Goal: Check status: Check status

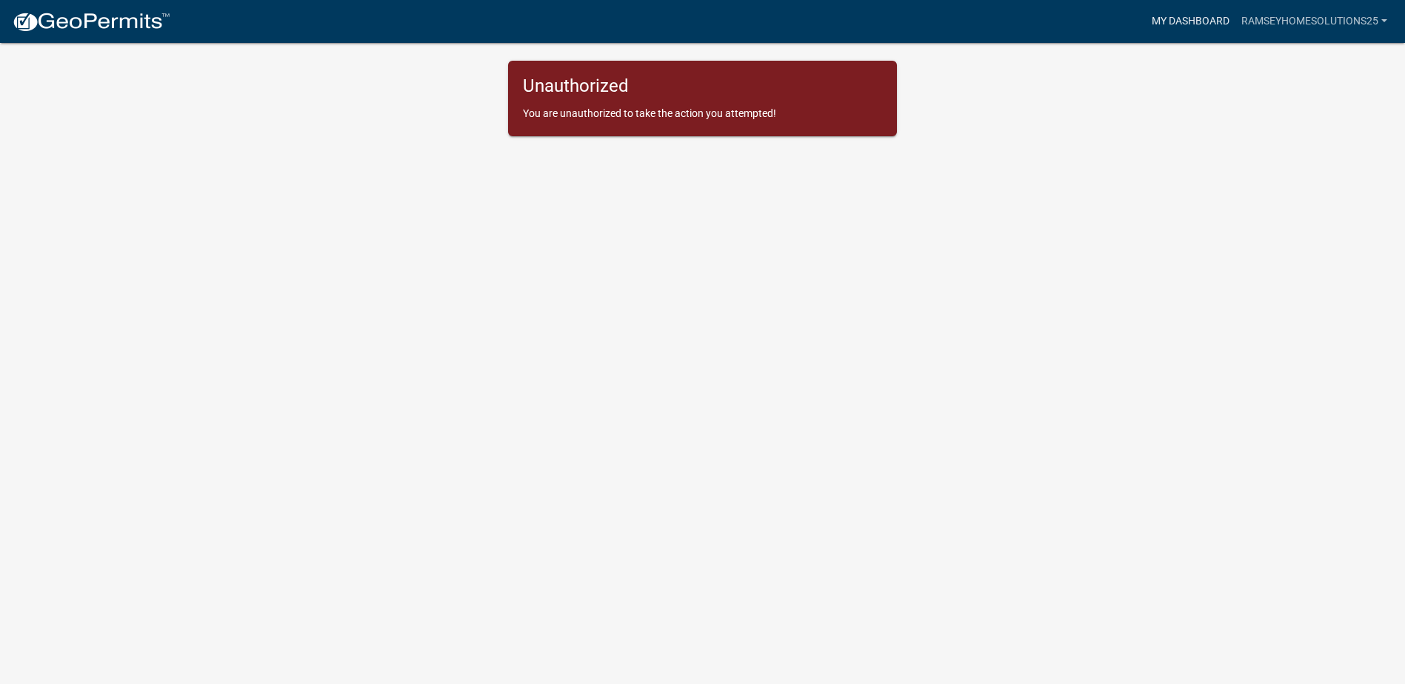
click at [1208, 21] on link "My Dashboard" at bounding box center [1190, 21] width 90 height 28
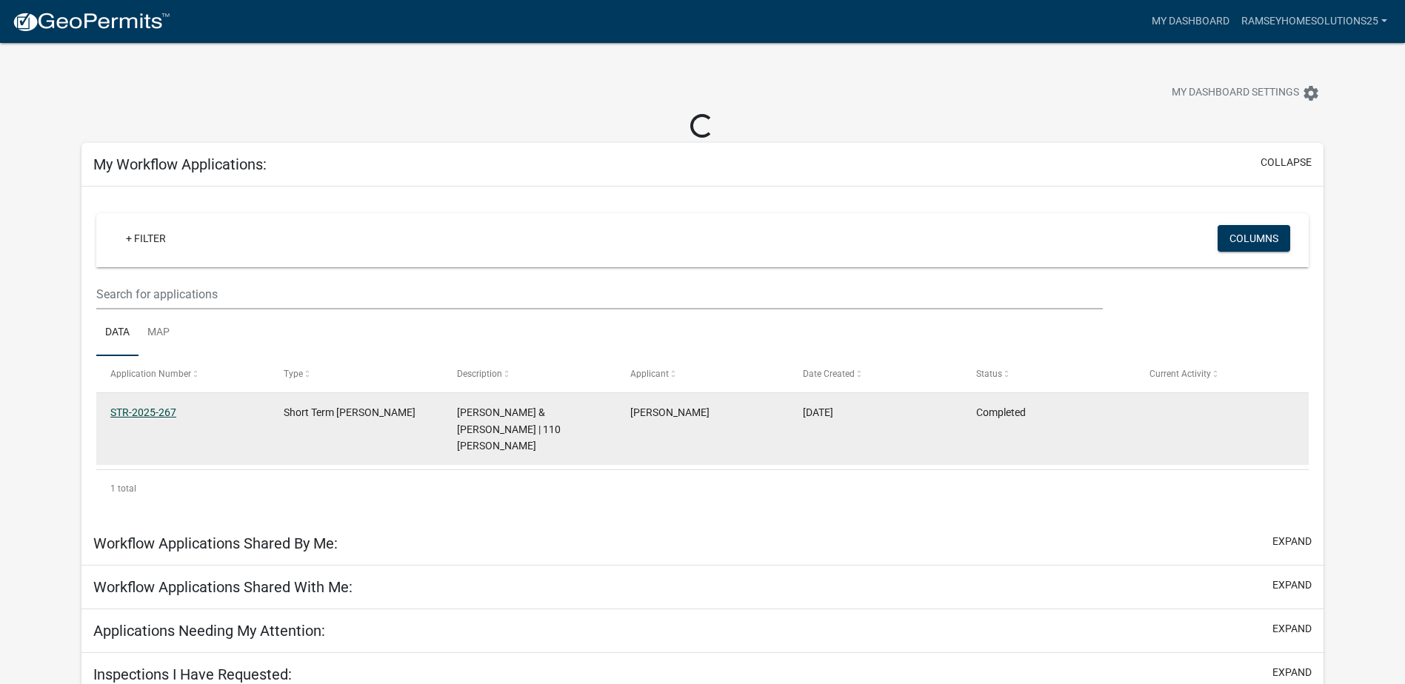
click at [124, 412] on link "STR-2025-267" at bounding box center [143, 413] width 66 height 12
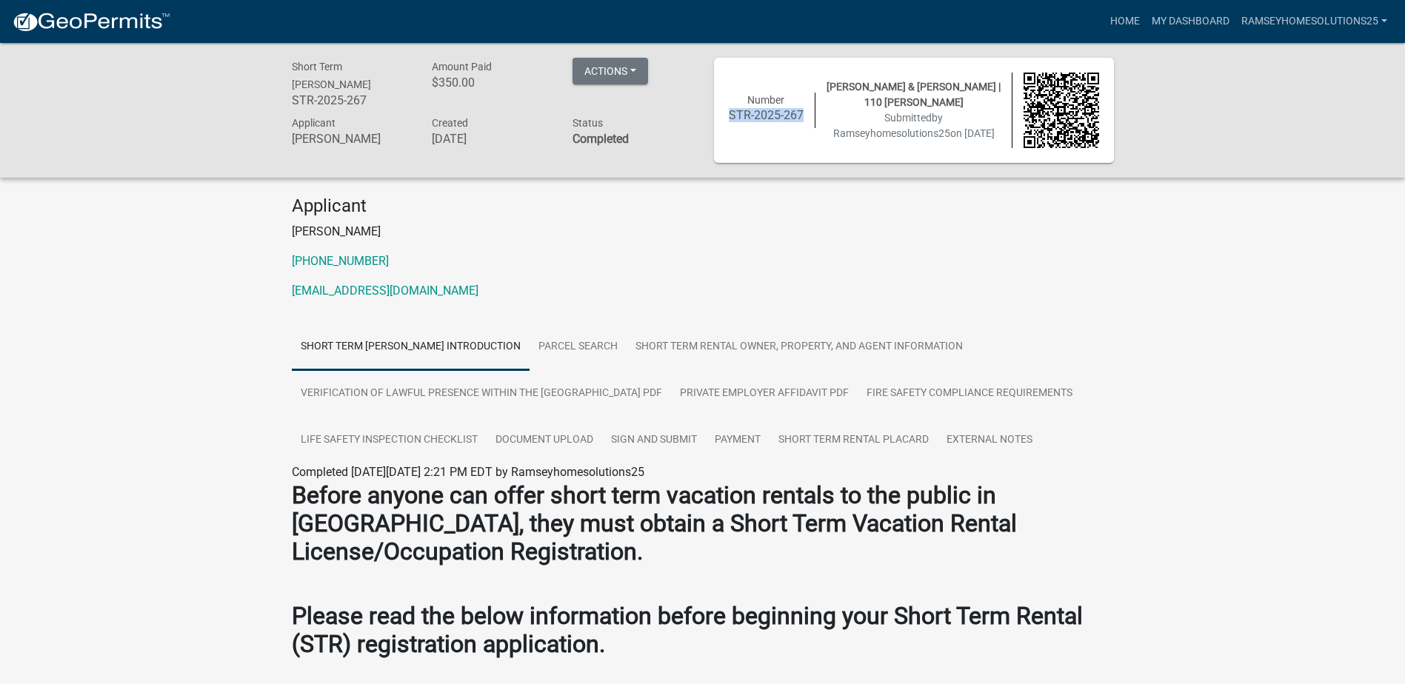
drag, startPoint x: 728, startPoint y: 117, endPoint x: 803, endPoint y: 115, distance: 74.8
click at [803, 115] on h6 "STR-2025-267" at bounding box center [767, 115] width 76 height 14
click at [621, 64] on button "Actions" at bounding box center [610, 71] width 76 height 27
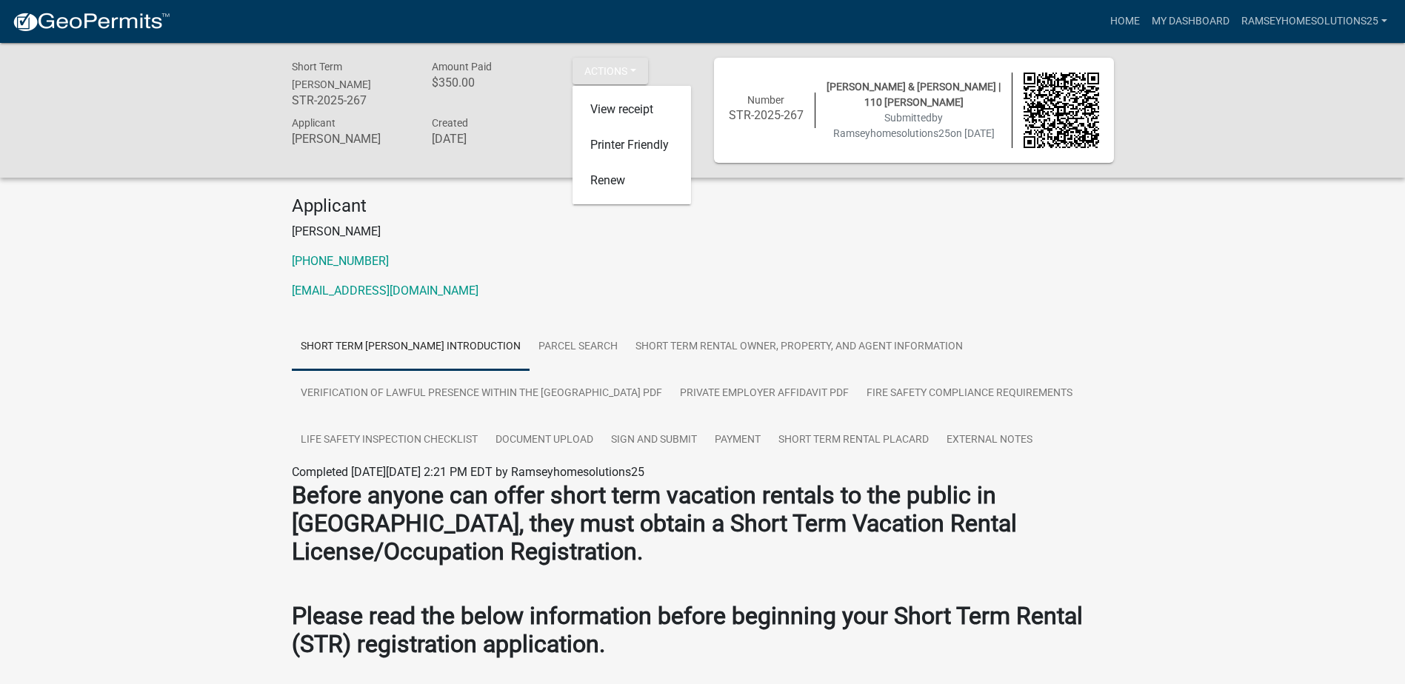
drag, startPoint x: 792, startPoint y: 217, endPoint x: 796, endPoint y: 187, distance: 30.7
click at [792, 217] on h4 "Applicant" at bounding box center [703, 205] width 822 height 21
click at [797, 116] on h6 "STR-2025-267" at bounding box center [767, 115] width 76 height 14
click at [802, 114] on h6 "STR-2025-267" at bounding box center [767, 115] width 76 height 14
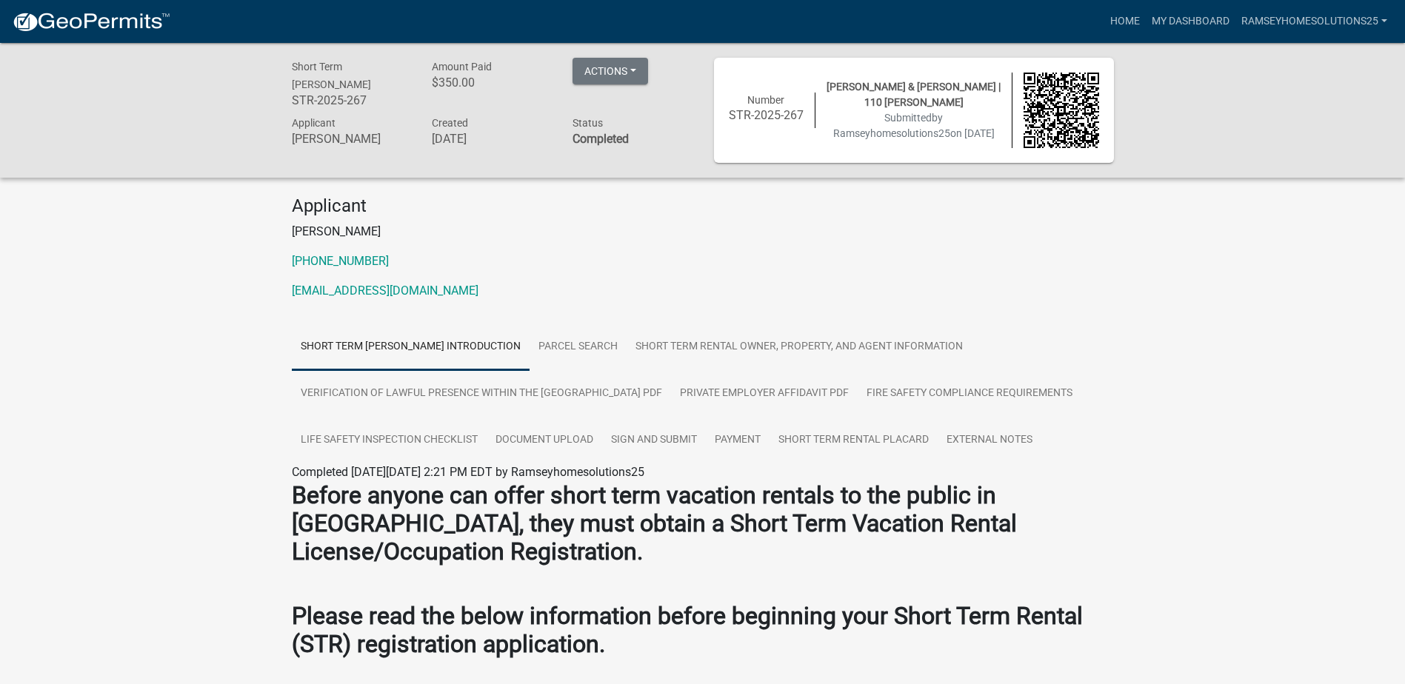
click at [572, 124] on span "Status" at bounding box center [587, 123] width 30 height 12
click at [344, 106] on h6 "STR-2025-267" at bounding box center [351, 100] width 118 height 14
click at [1326, 23] on link "Ramseyhomesolutions25" at bounding box center [1314, 21] width 158 height 28
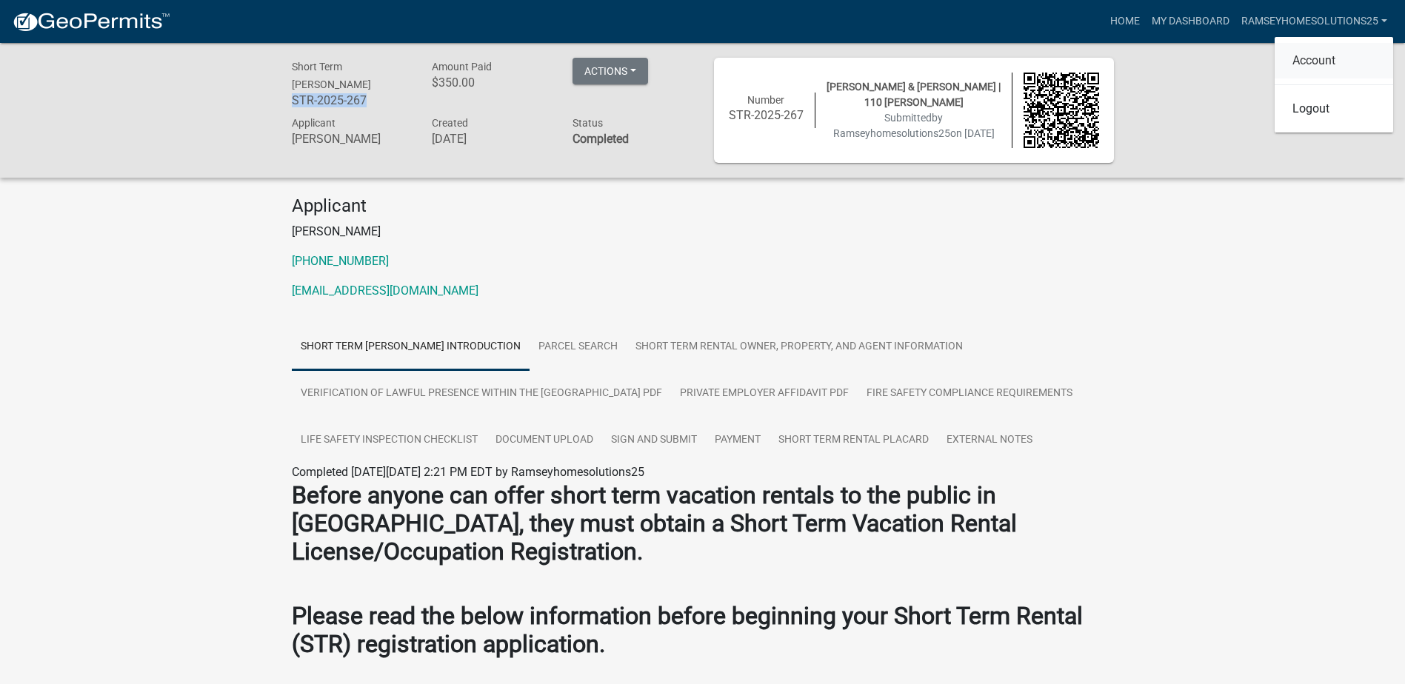
click at [1324, 58] on link "Account" at bounding box center [1333, 61] width 118 height 36
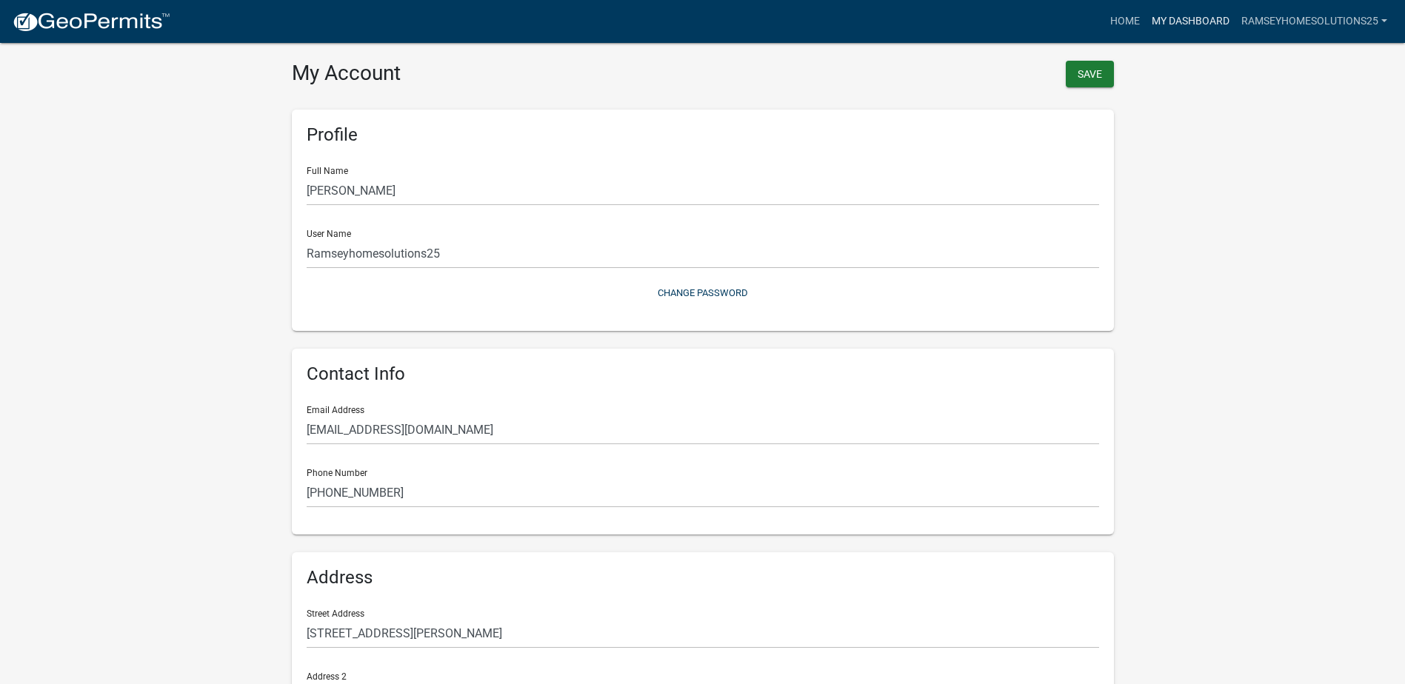
click at [1207, 26] on link "My Dashboard" at bounding box center [1190, 21] width 90 height 28
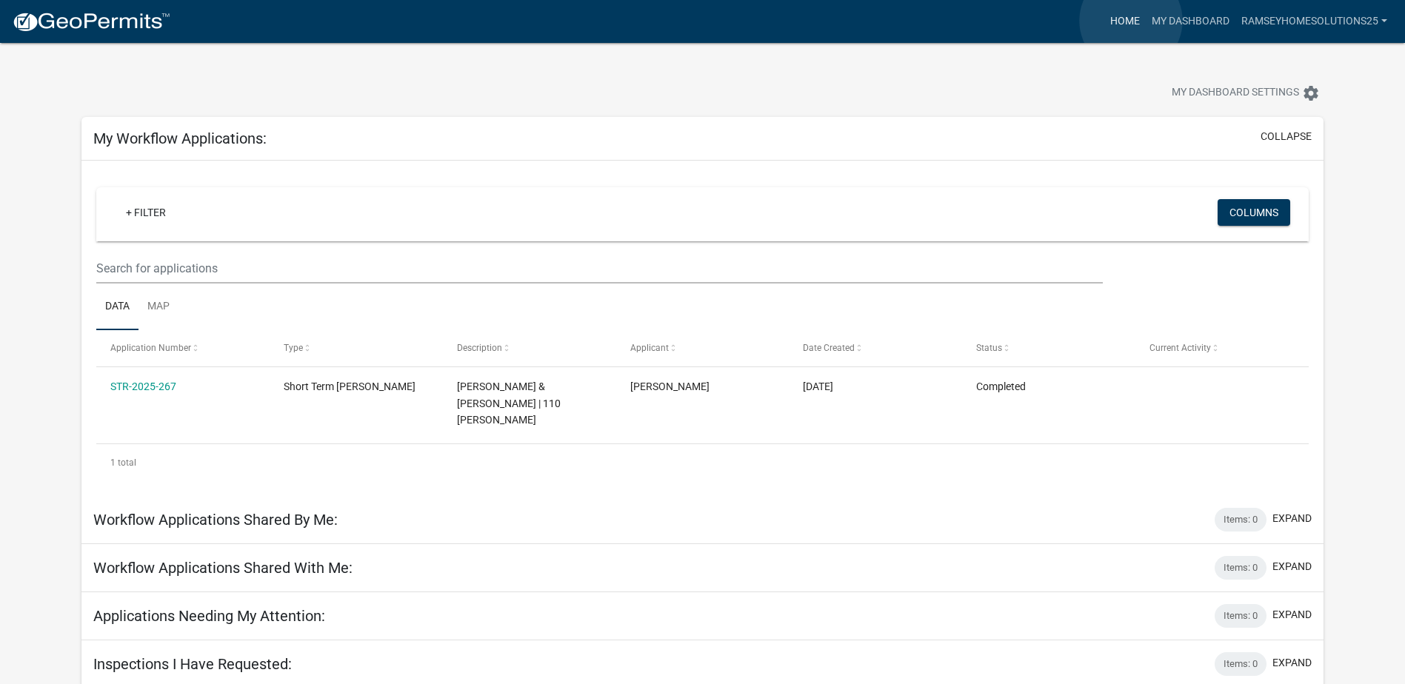
click at [1131, 21] on link "Home" at bounding box center [1124, 21] width 41 height 28
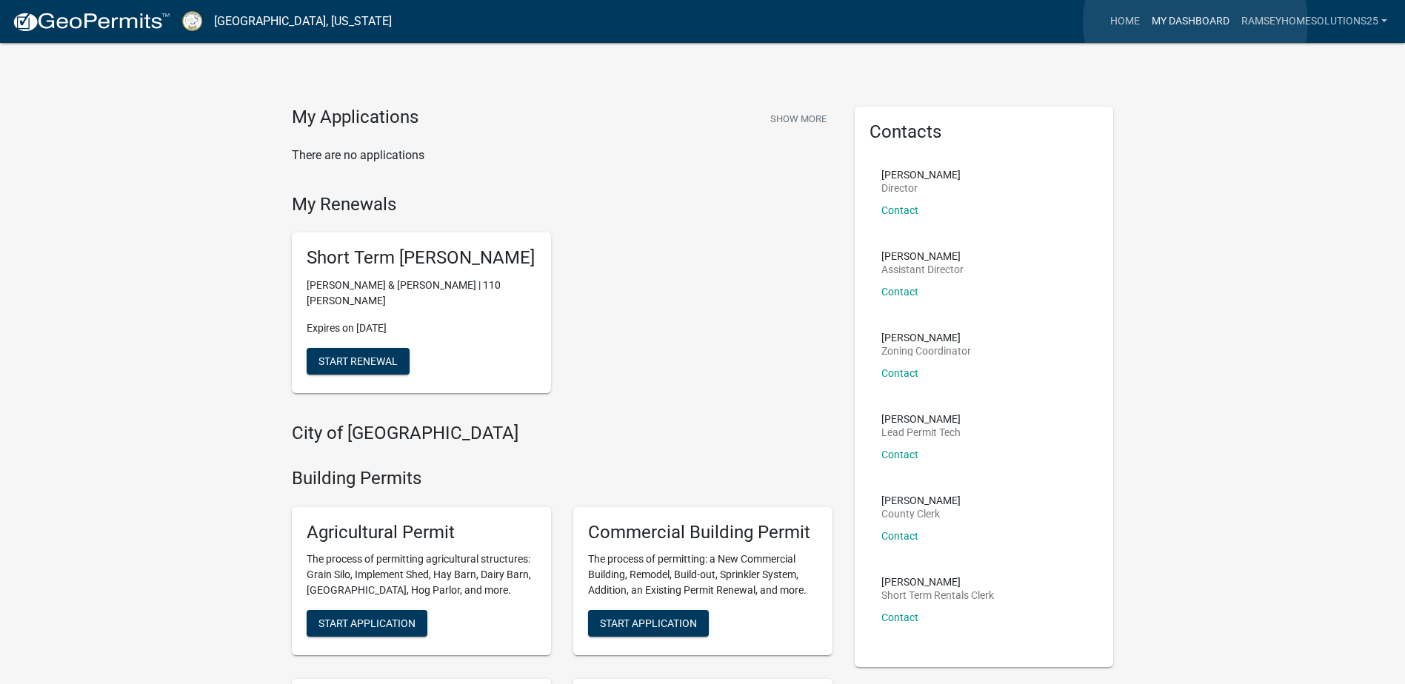
click at [1194, 22] on link "My Dashboard" at bounding box center [1190, 21] width 90 height 28
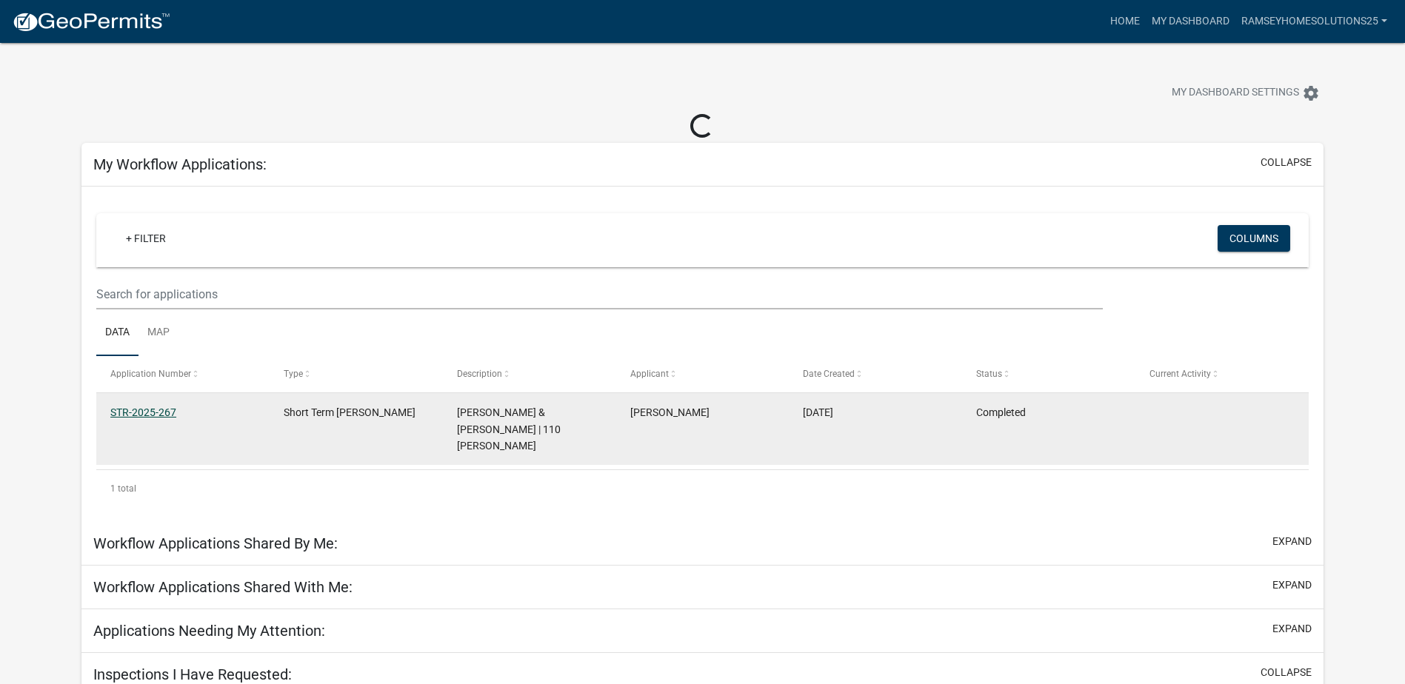
click at [163, 415] on link "STR-2025-267" at bounding box center [143, 413] width 66 height 12
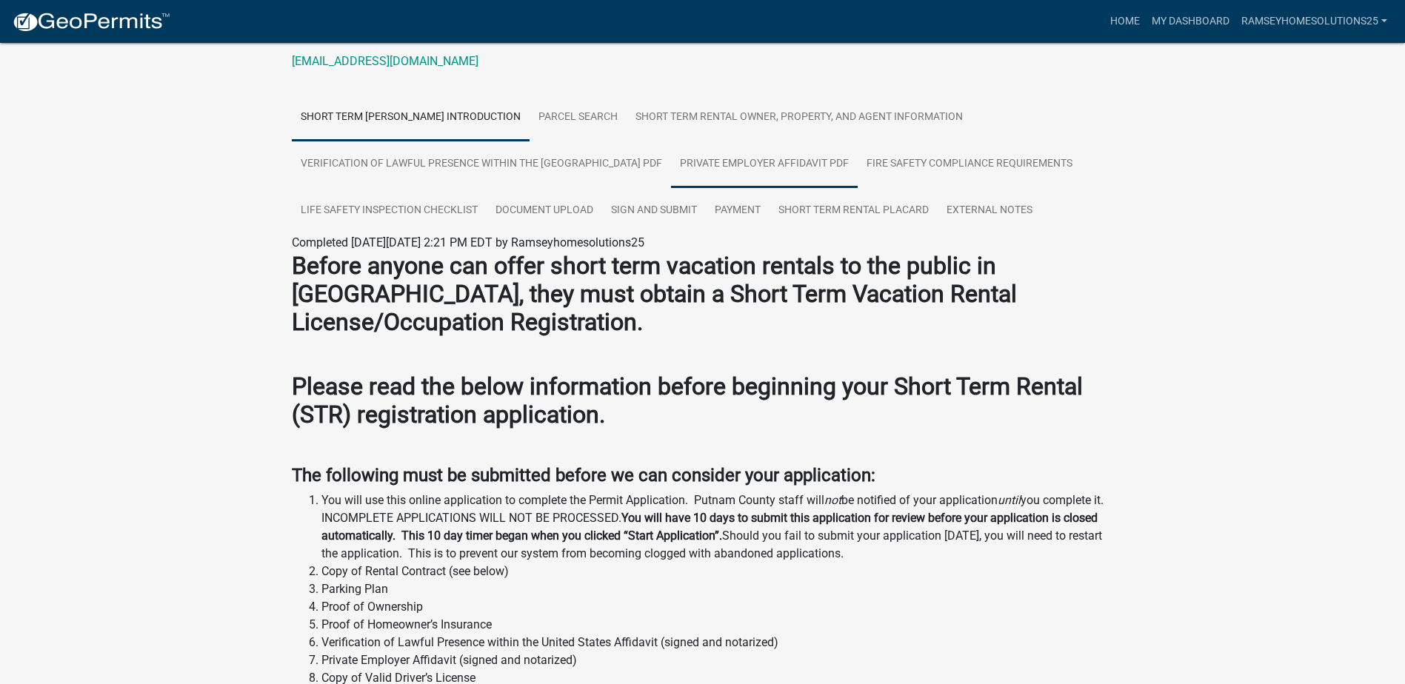
scroll to position [56, 0]
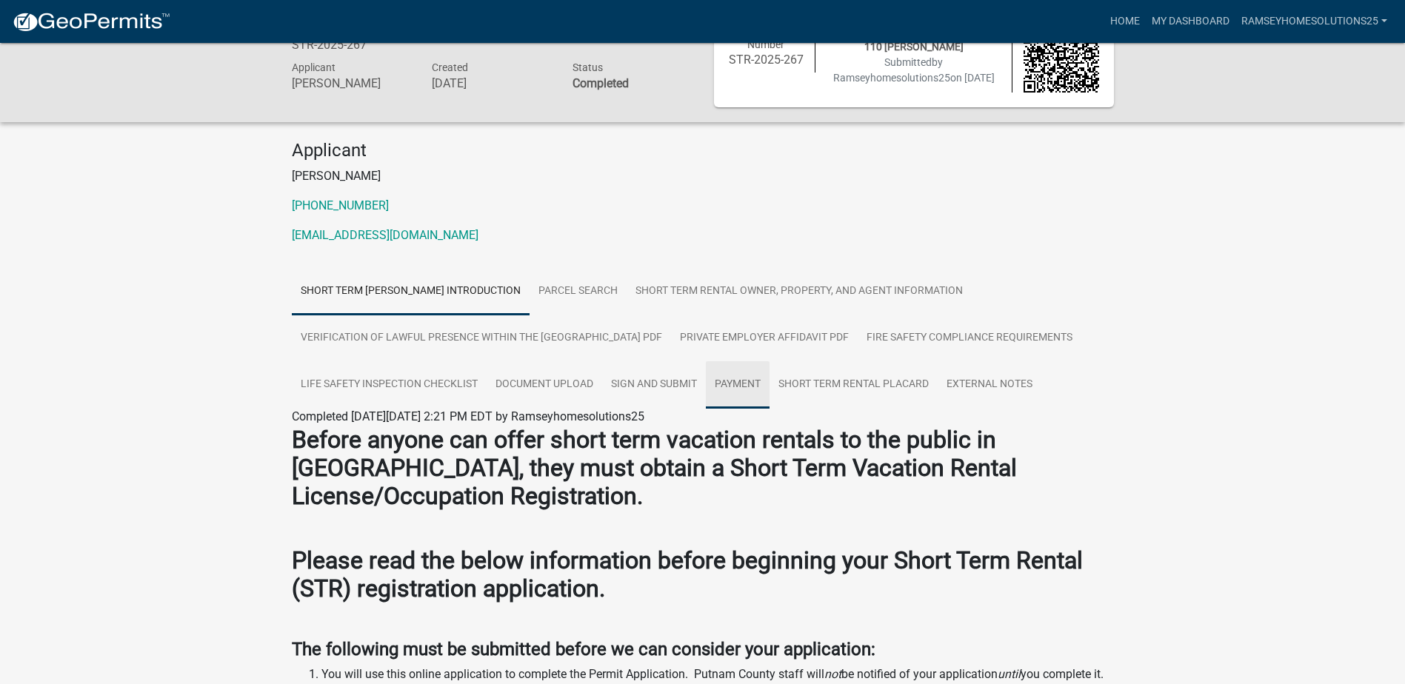
click at [747, 388] on link "Payment" at bounding box center [738, 384] width 64 height 47
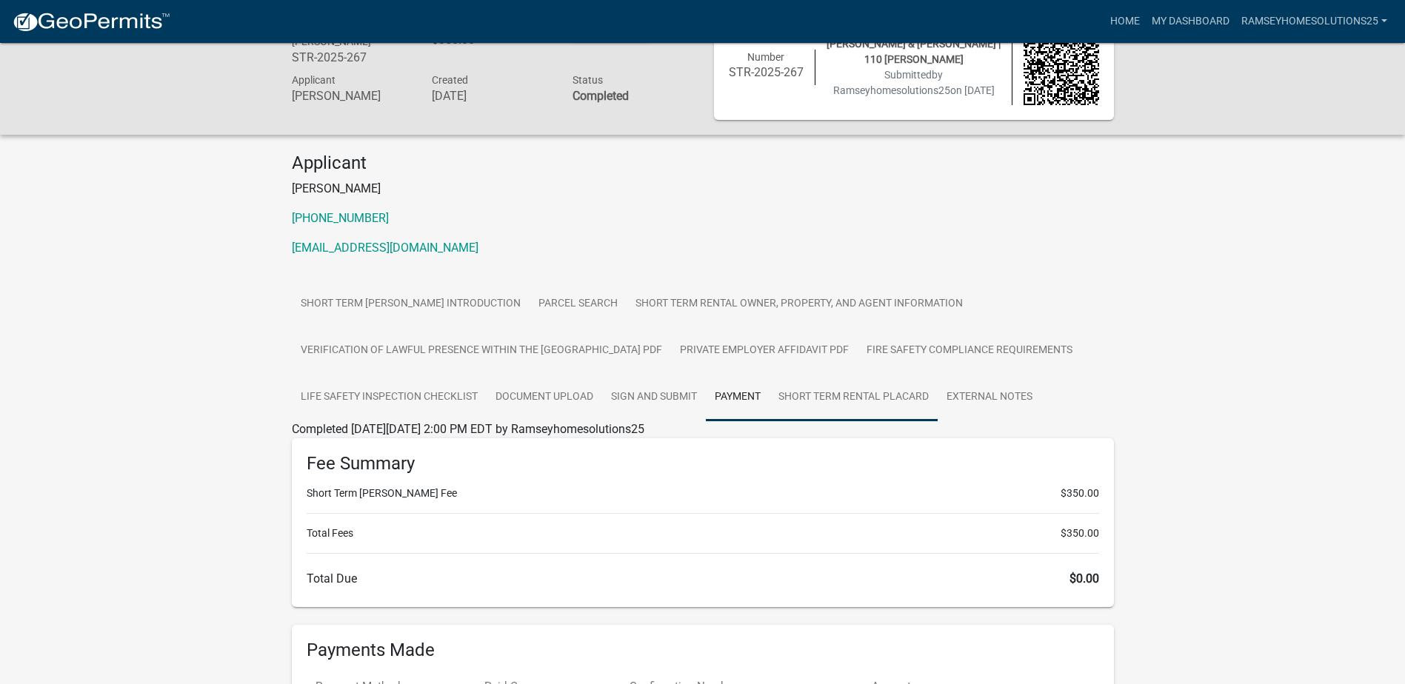
click at [818, 404] on link "Short Term Rental Placard" at bounding box center [853, 397] width 168 height 47
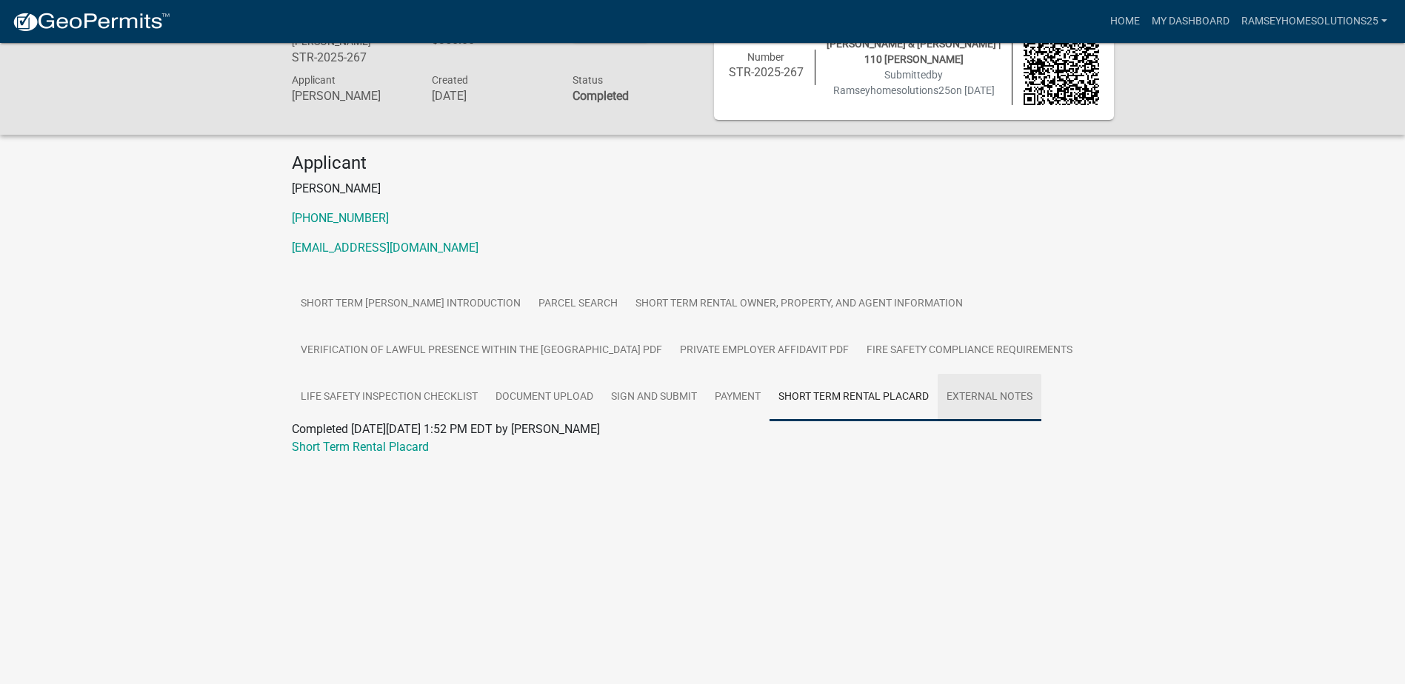
click at [954, 405] on link "External Notes" at bounding box center [989, 397] width 104 height 47
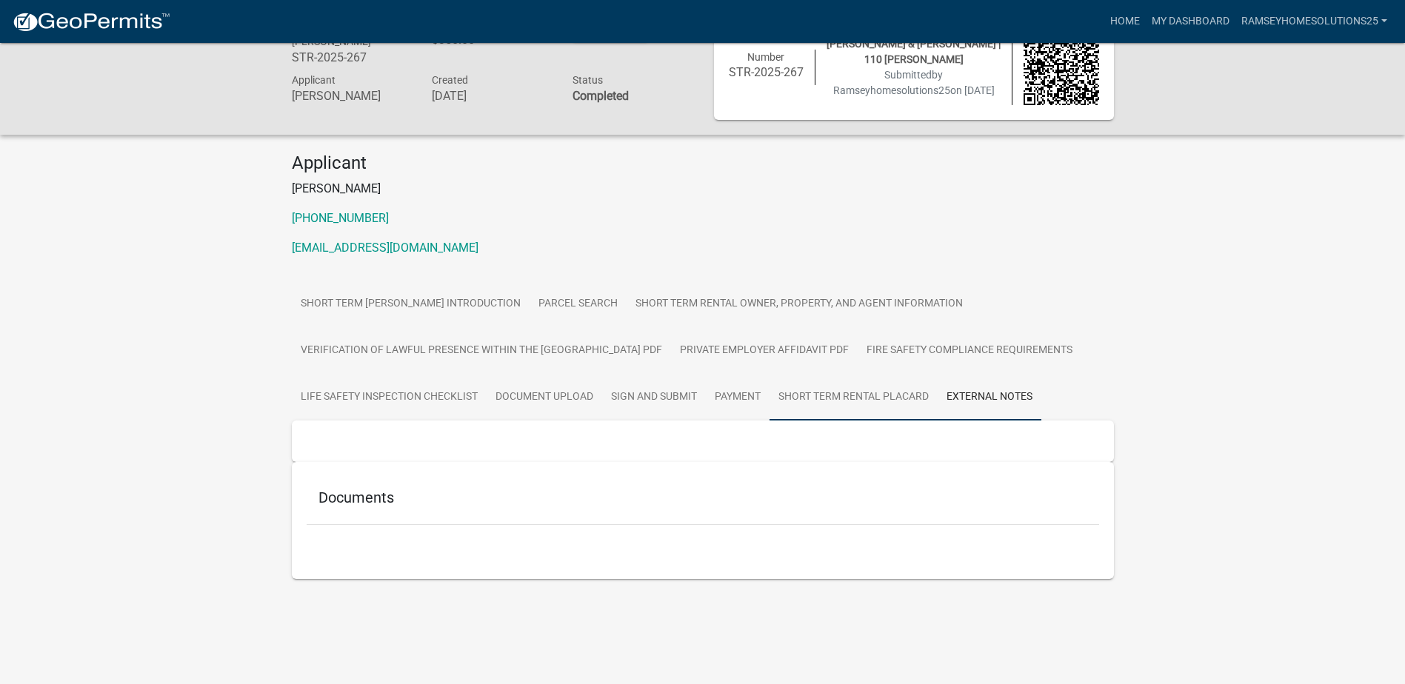
click at [891, 402] on link "Short Term Rental Placard" at bounding box center [853, 397] width 168 height 47
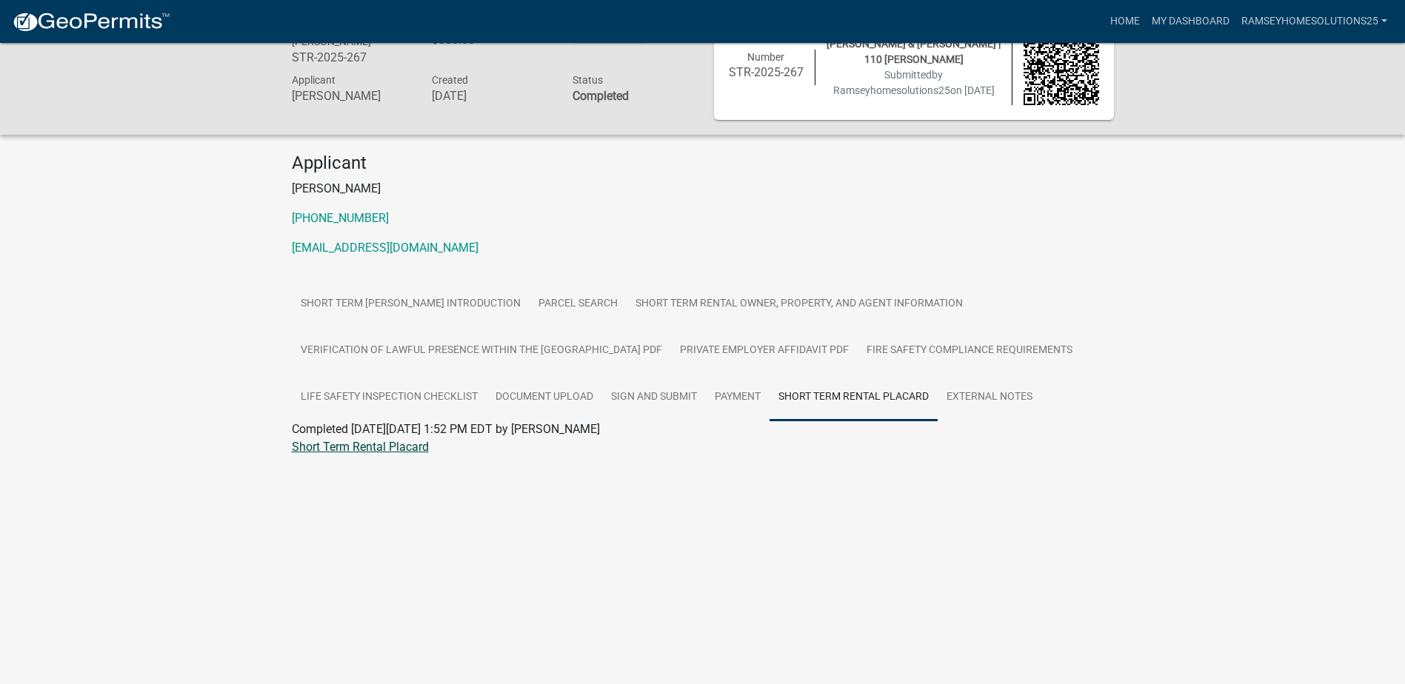
click at [372, 451] on link "Short Term Rental Placard" at bounding box center [360, 447] width 137 height 14
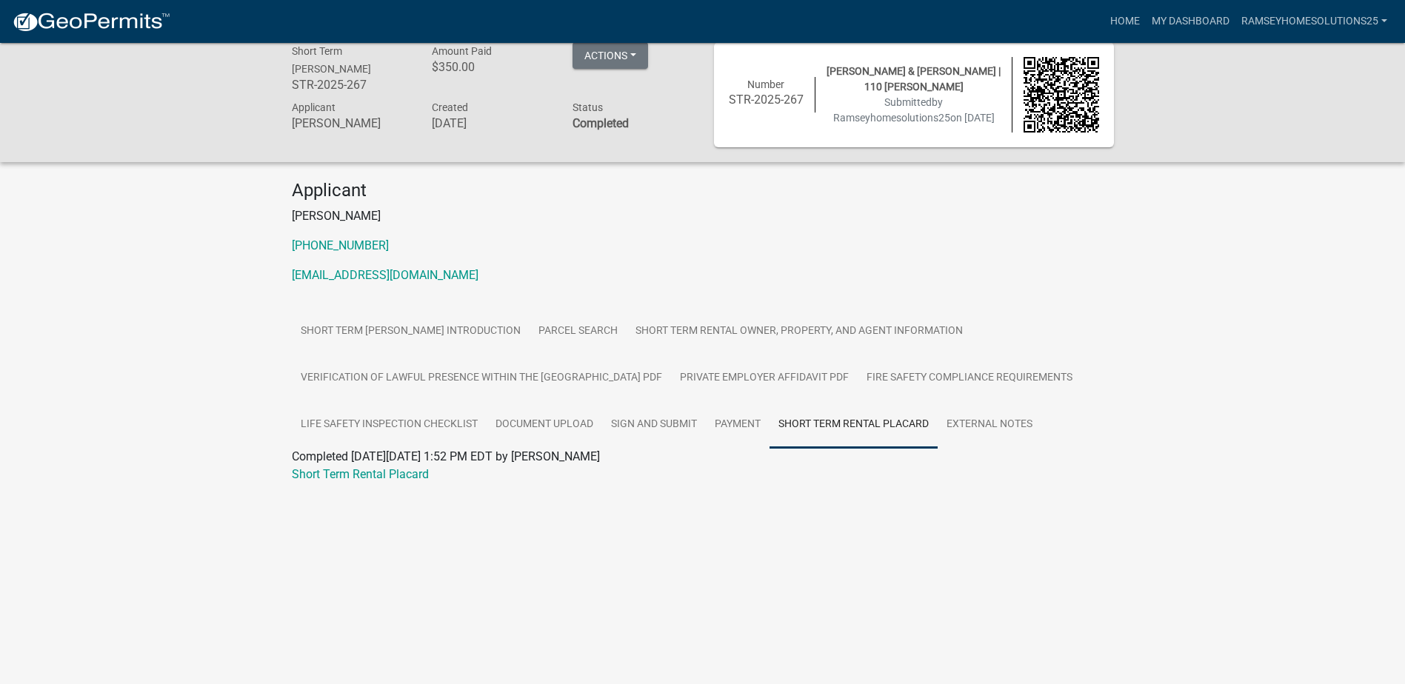
scroll to position [0, 0]
